Goal: Task Accomplishment & Management: Manage account settings

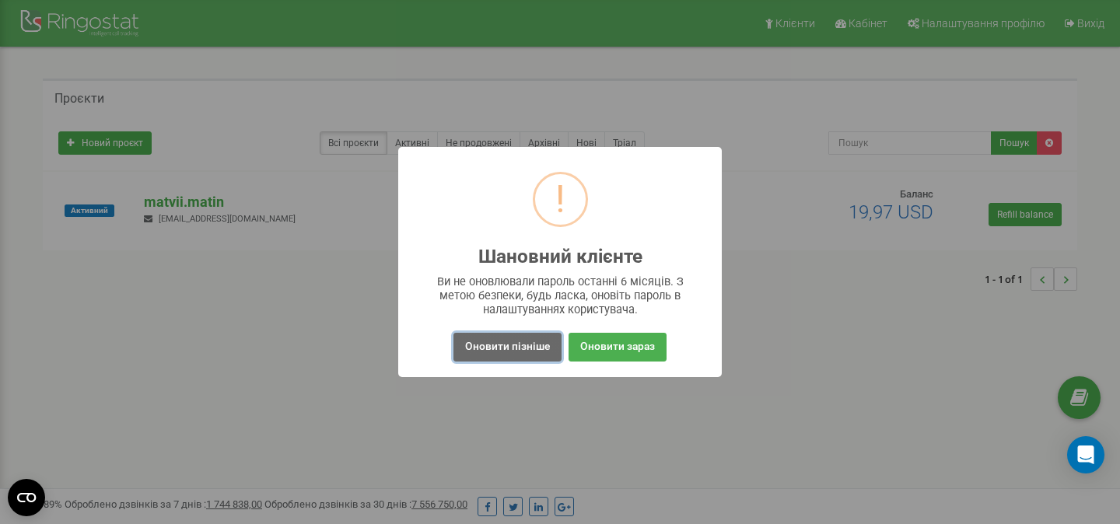
click at [526, 348] on button "Оновити пізніше" at bounding box center [507, 347] width 108 height 29
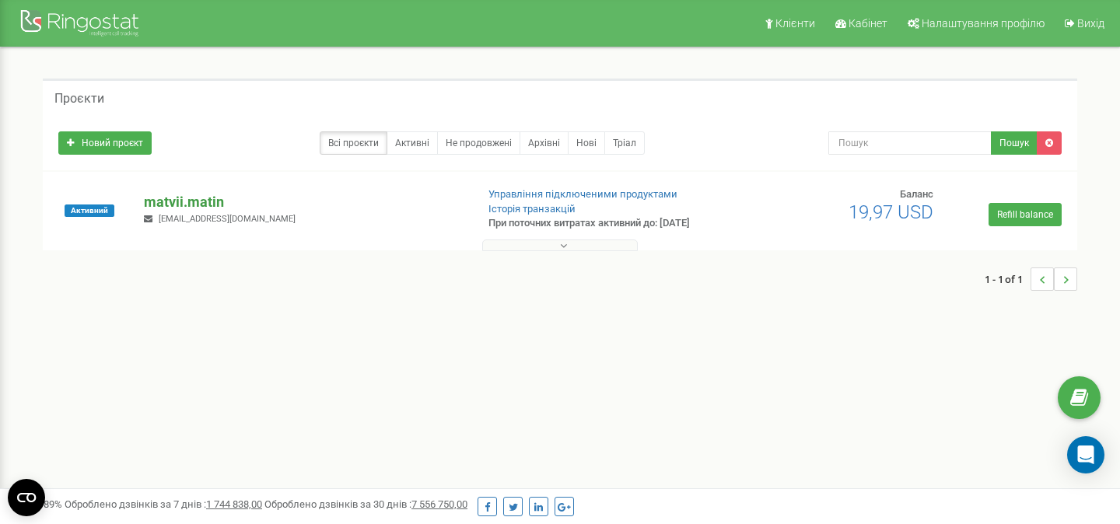
click at [194, 202] on p "matvii.matin" at bounding box center [303, 202] width 319 height 20
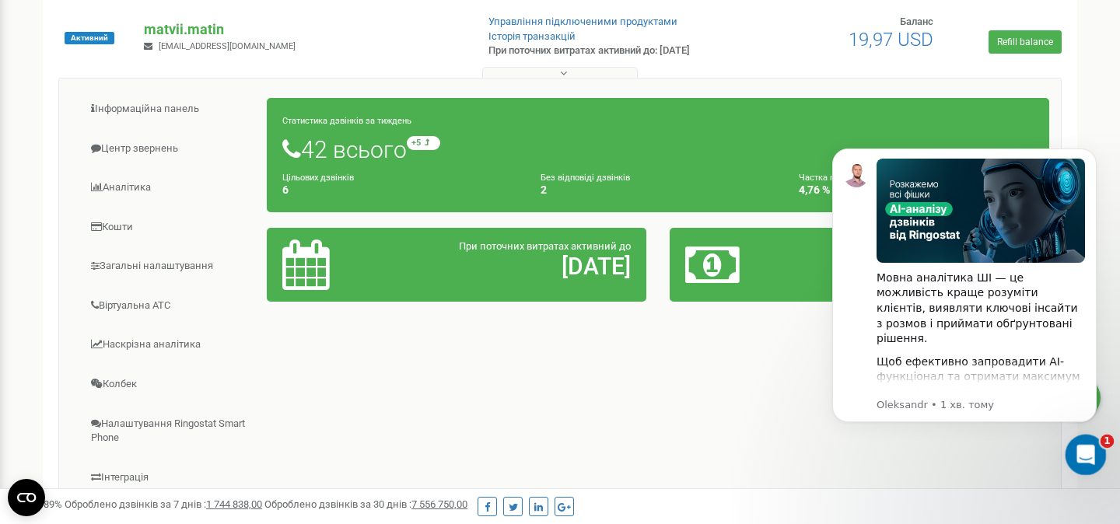
click at [1078, 446] on icon "Відкрити програму для спілкування Intercom" at bounding box center [1084, 453] width 26 height 26
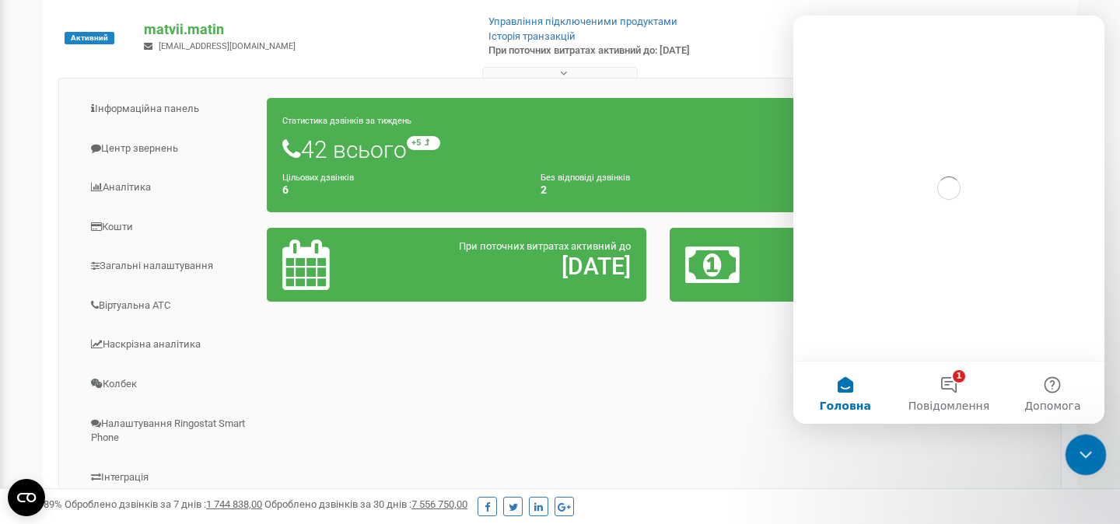
click at [1078, 446] on icon "Закрити програму для спілкування Intercom" at bounding box center [1083, 452] width 19 height 19
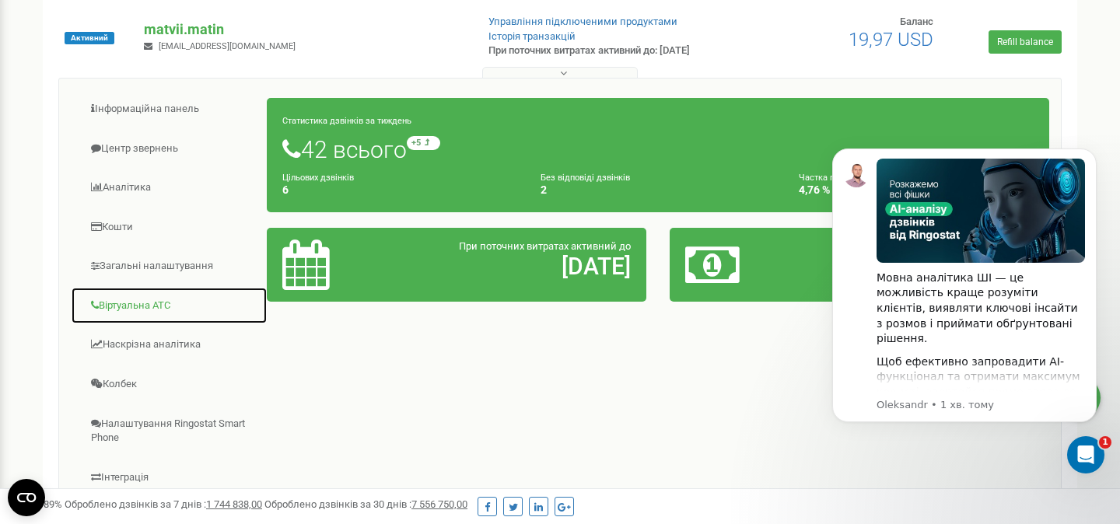
click at [144, 302] on link "Віртуальна АТС" at bounding box center [169, 306] width 197 height 38
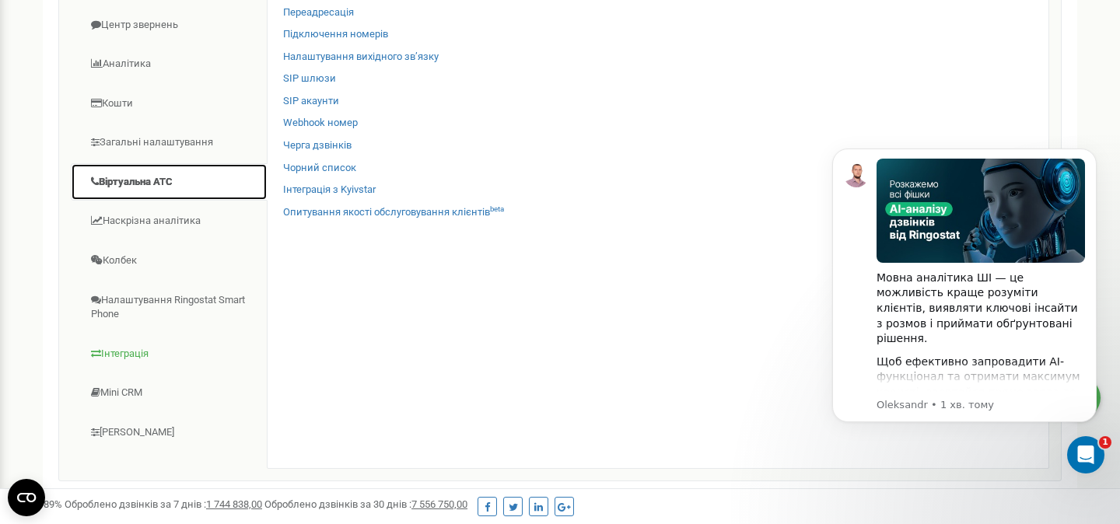
scroll to position [236, 0]
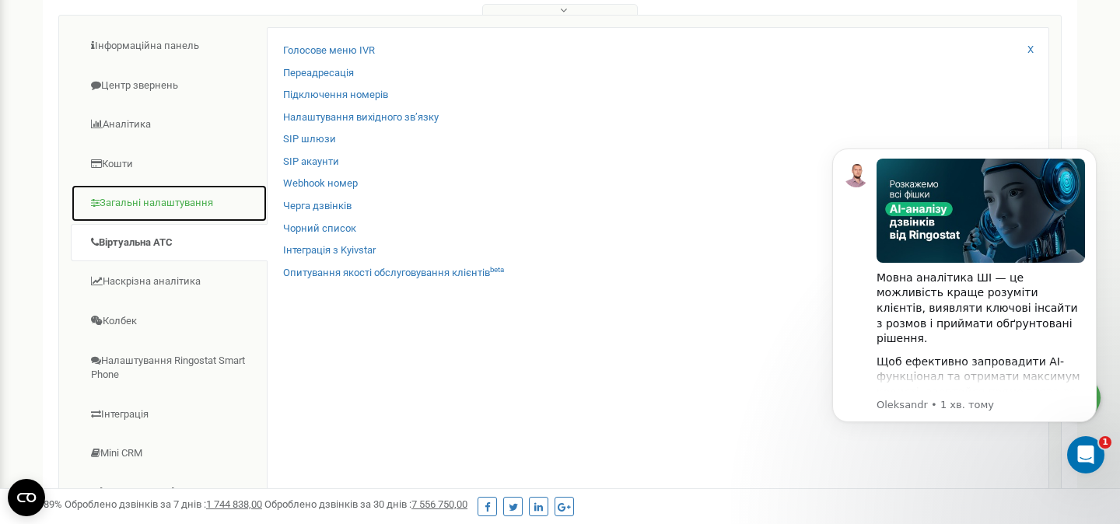
click at [187, 204] on link "Загальні налаштування" at bounding box center [169, 203] width 197 height 38
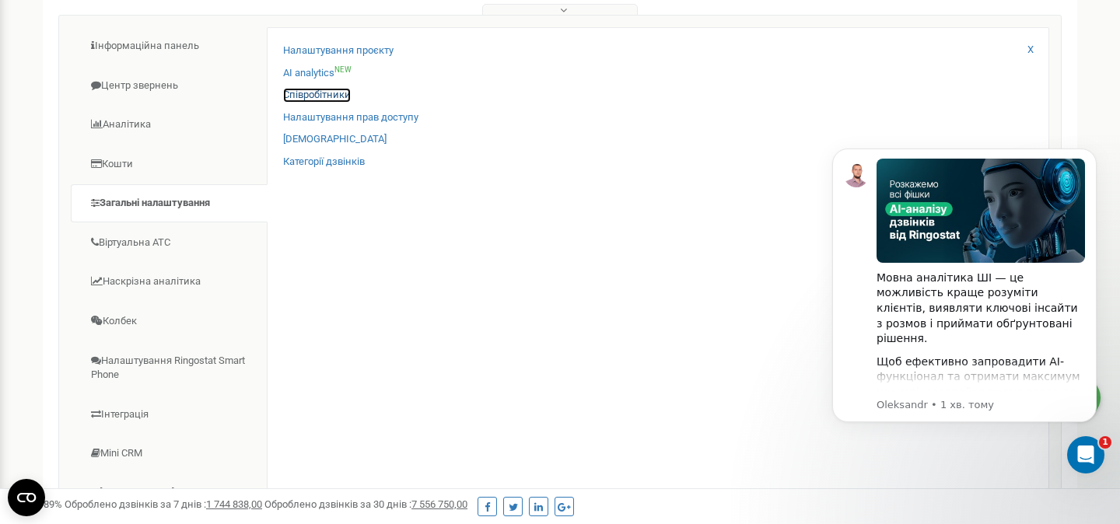
click at [307, 94] on link "Співробітники" at bounding box center [317, 95] width 68 height 15
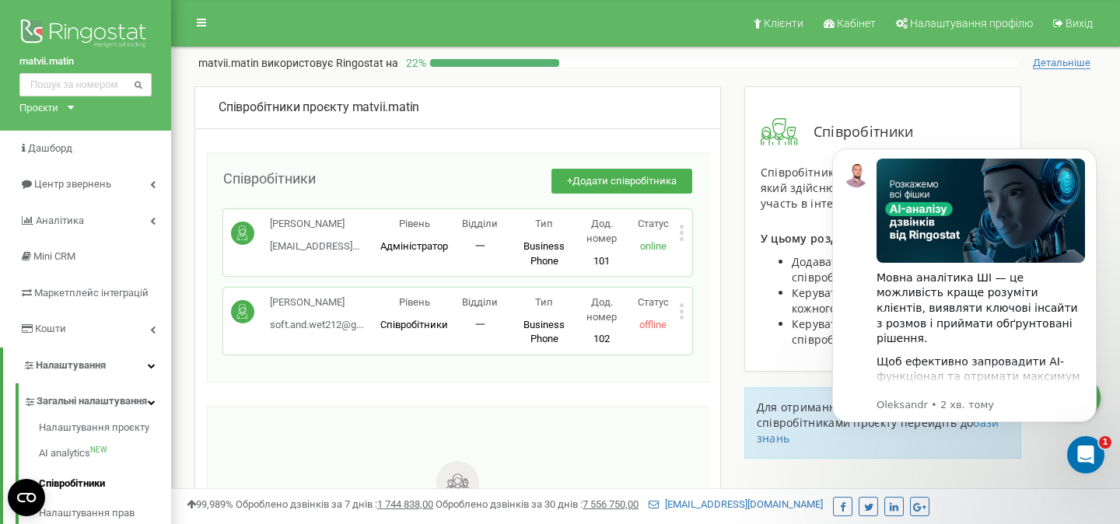
click at [680, 308] on icon at bounding box center [681, 311] width 5 height 16
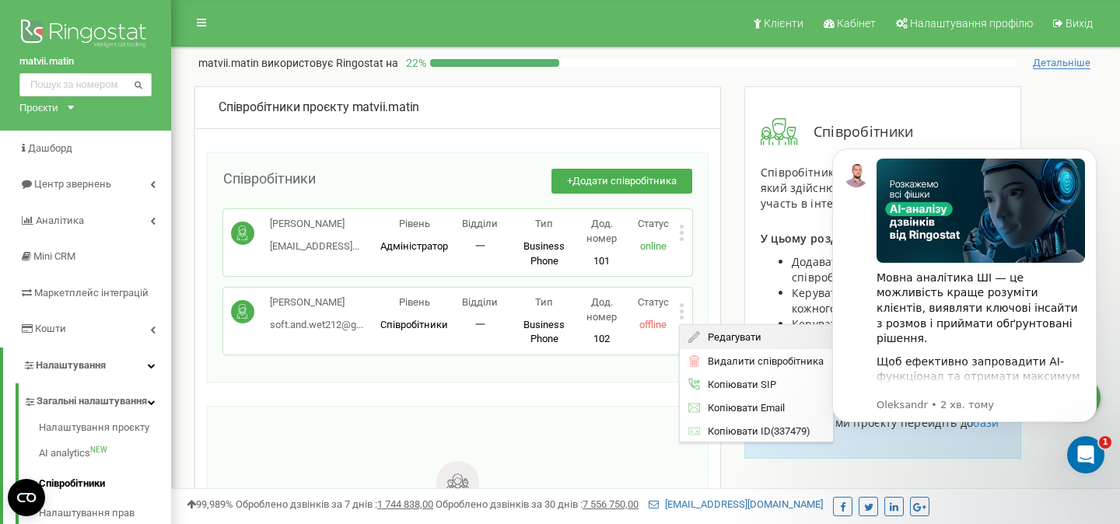
click at [703, 330] on div "Редагувати" at bounding box center [755, 337] width 153 height 24
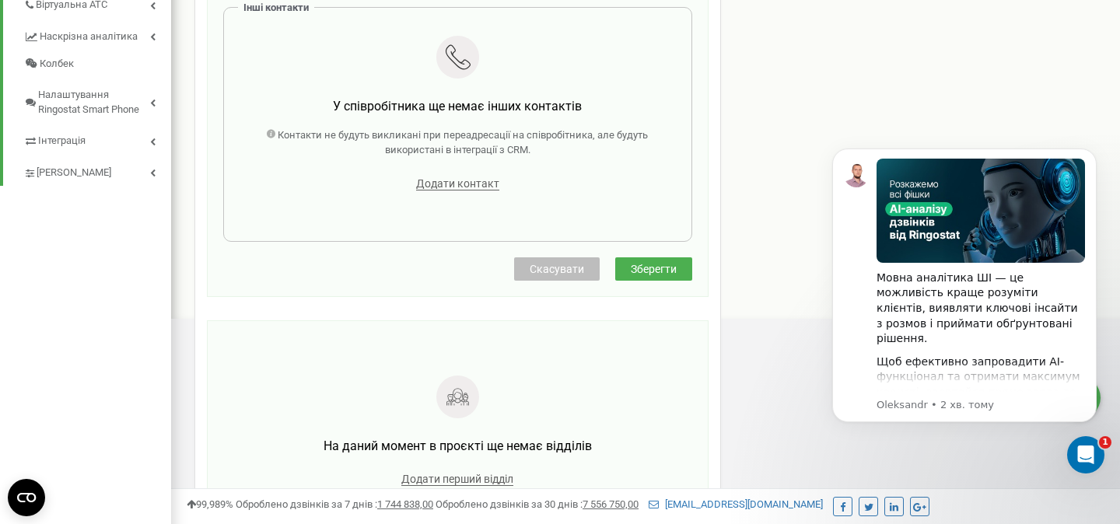
click at [561, 276] on button "Скасувати" at bounding box center [557, 268] width 86 height 23
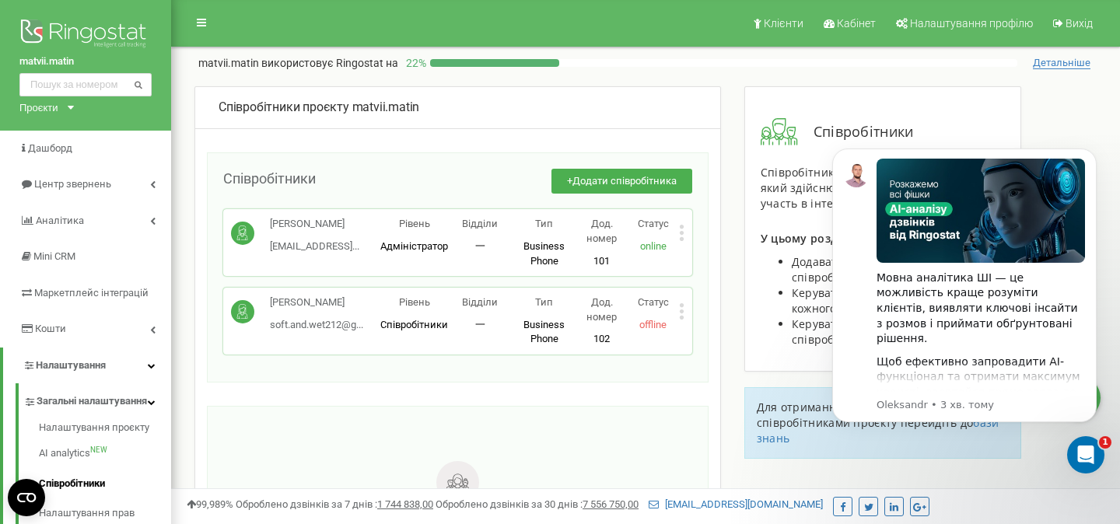
click at [681, 235] on icon at bounding box center [681, 233] width 4 height 4
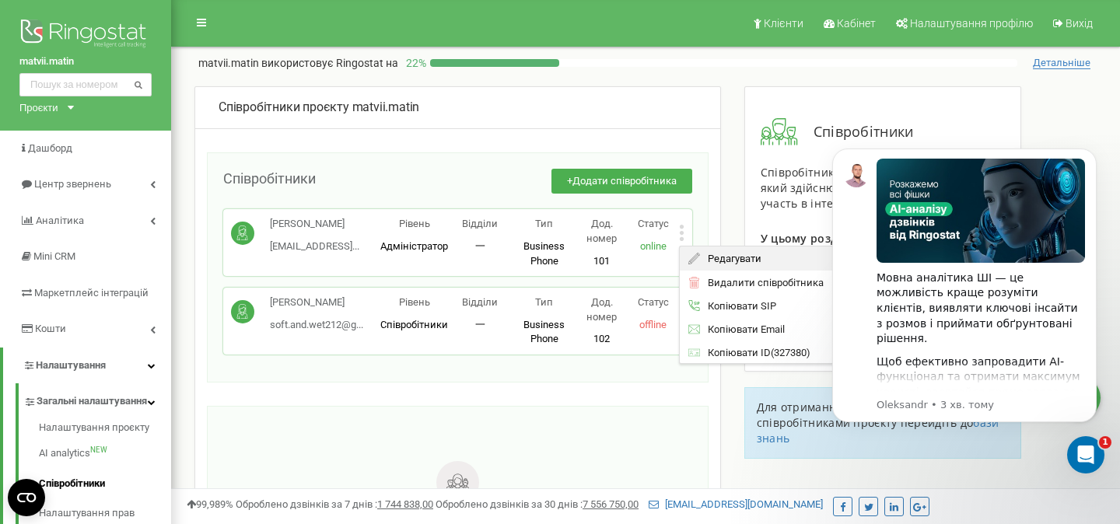
click at [701, 256] on span "Редагувати" at bounding box center [730, 258] width 61 height 10
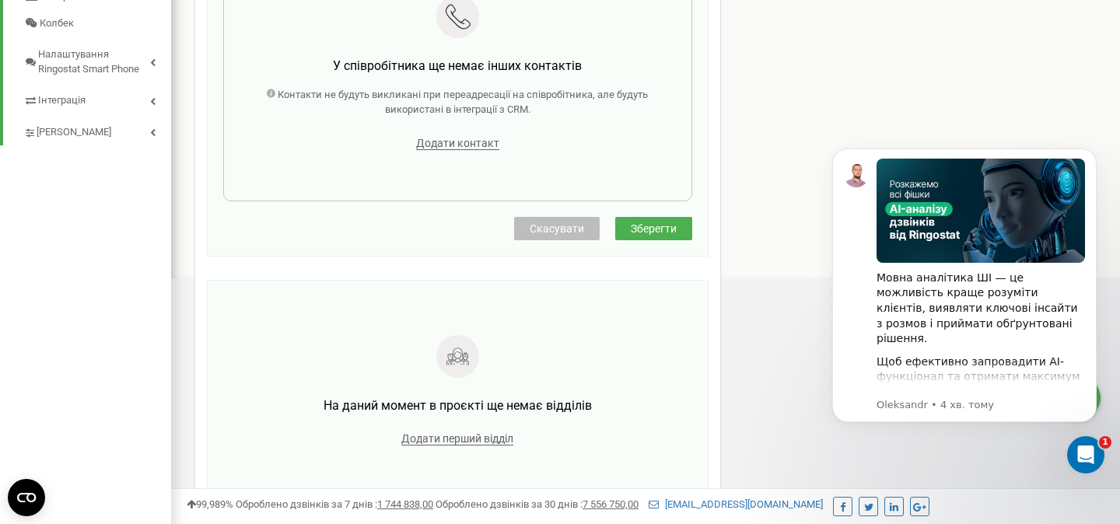
click at [556, 230] on span "Скасувати" at bounding box center [556, 228] width 54 height 12
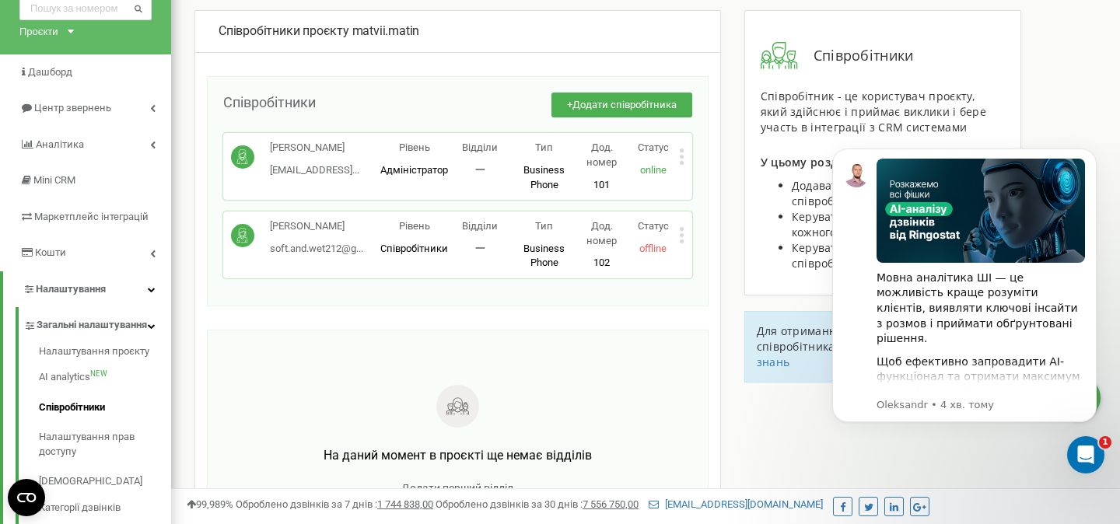
scroll to position [6, 0]
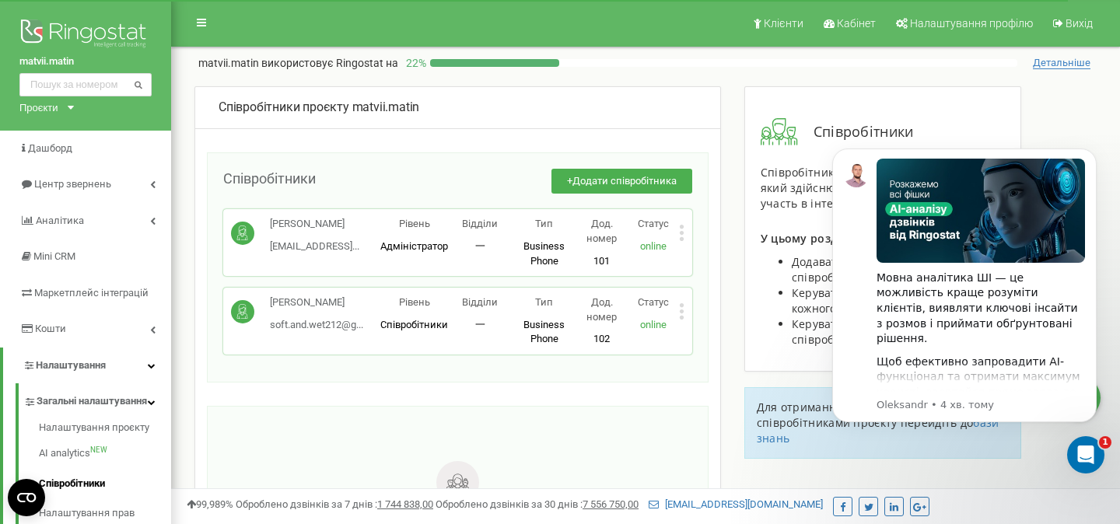
click at [575, 369] on div "Співробітники + Додати співробітника Матін Матвій matviimatin@gmail... matviima…" at bounding box center [457, 267] width 501 height 230
